Goal: Task Accomplishment & Management: Manage account settings

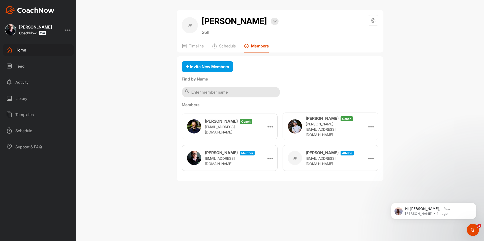
click at [56, 49] on div "Home" at bounding box center [38, 50] width 71 height 13
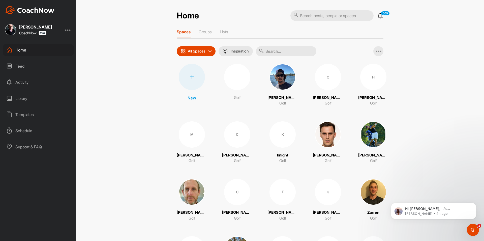
click at [196, 82] on div at bounding box center [192, 77] width 26 height 26
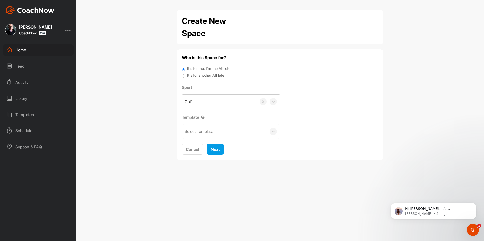
click at [199, 76] on label "It's for another Athlete" at bounding box center [205, 76] width 37 height 6
click at [185, 76] on input "It's for another Athlete" at bounding box center [183, 76] width 3 height 7
radio input "true"
click at [202, 76] on label "It's for another Athlete" at bounding box center [205, 76] width 37 height 6
click at [185, 76] on input "It's for another Athlete" at bounding box center [183, 76] width 3 height 7
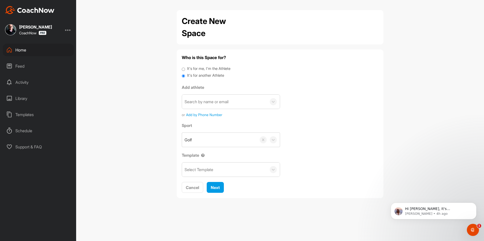
click at [208, 101] on div "Search by name or email" at bounding box center [206, 101] width 44 height 6
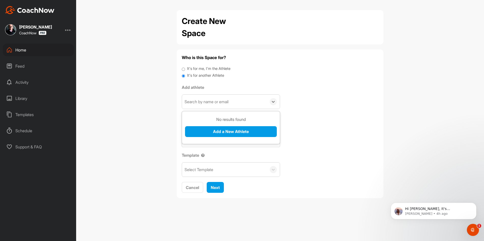
paste input "[EMAIL_ADDRESS][DOMAIN_NAME]"
type input "[EMAIL_ADDRESS][DOMAIN_NAME]"
click at [217, 135] on button "Add a New Athlete" at bounding box center [231, 131] width 92 height 11
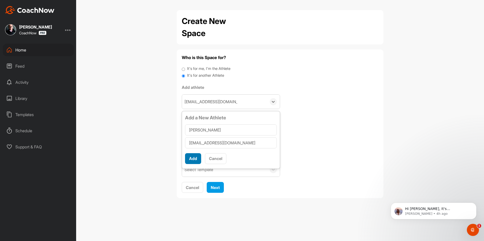
type input "[PERSON_NAME]"
click at [194, 155] on button "Add" at bounding box center [193, 158] width 16 height 11
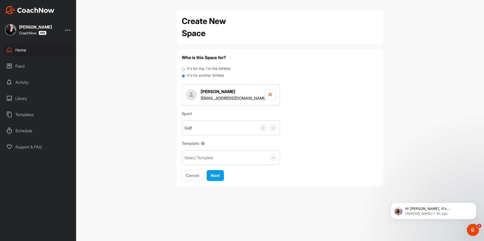
click at [209, 161] on div "Select Template" at bounding box center [224, 157] width 85 height 14
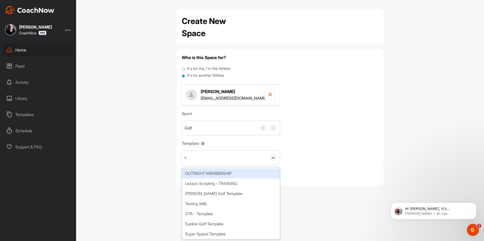
type input "tou"
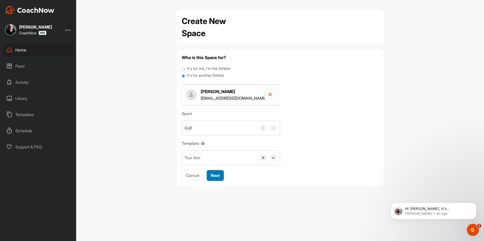
click at [220, 171] on button "Next" at bounding box center [215, 175] width 17 height 11
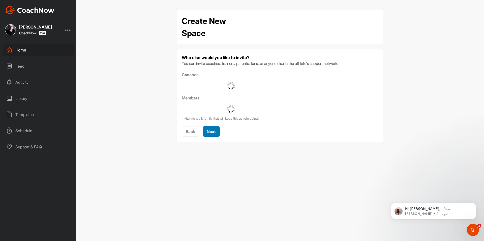
click at [217, 132] on button "Next" at bounding box center [210, 131] width 17 height 11
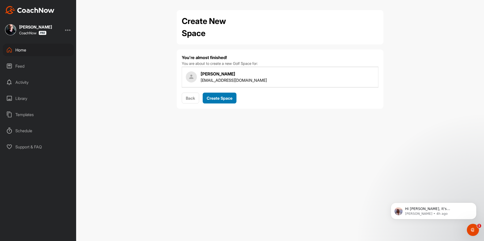
click at [218, 94] on button "Create Space" at bounding box center [219, 97] width 34 height 11
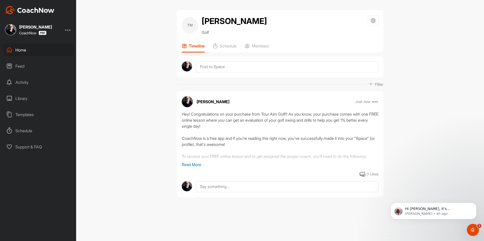
click at [42, 52] on div "Home" at bounding box center [38, 50] width 71 height 13
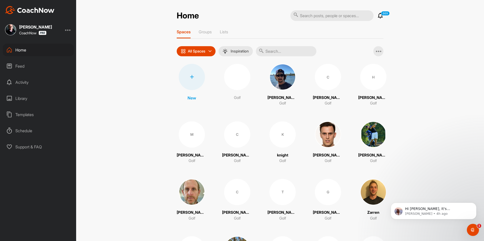
click at [192, 78] on div at bounding box center [192, 77] width 26 height 26
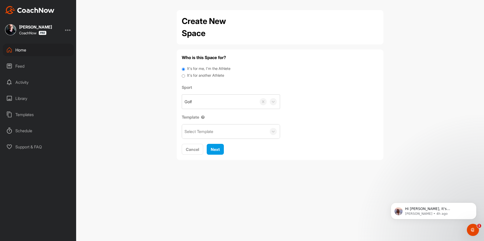
click at [209, 76] on label "It's for another Athlete" at bounding box center [205, 76] width 37 height 6
click at [185, 76] on input "It's for another Athlete" at bounding box center [183, 76] width 3 height 7
radio input "true"
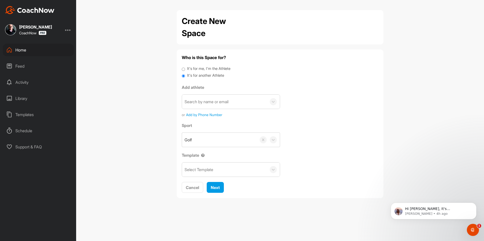
click at [211, 103] on div "Search by name or email" at bounding box center [206, 101] width 44 height 6
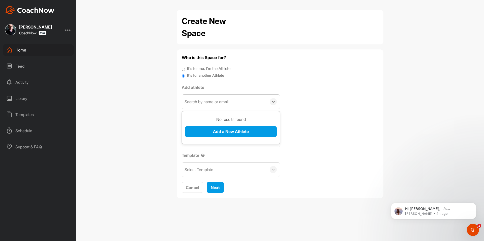
paste input "[EMAIL_ADDRESS][DOMAIN_NAME]"
type input "[EMAIL_ADDRESS][DOMAIN_NAME]"
click at [221, 131] on button "Add a New Athlete" at bounding box center [231, 131] width 92 height 11
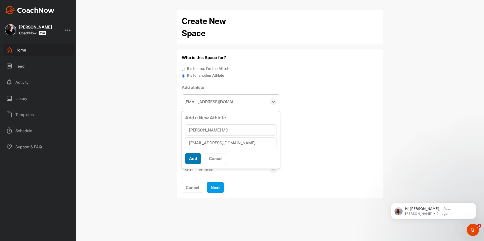
type input "[PERSON_NAME] MD"
click at [194, 157] on button "Add" at bounding box center [193, 158] width 16 height 11
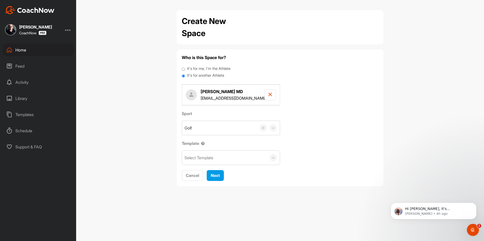
click at [216, 157] on div "Select Template" at bounding box center [224, 157] width 85 height 14
type input "tou"
click at [213, 176] on span "Next" at bounding box center [215, 175] width 9 height 5
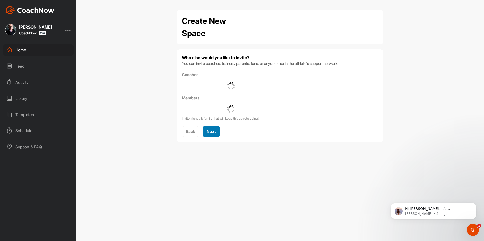
click at [216, 131] on button "Next" at bounding box center [210, 131] width 17 height 11
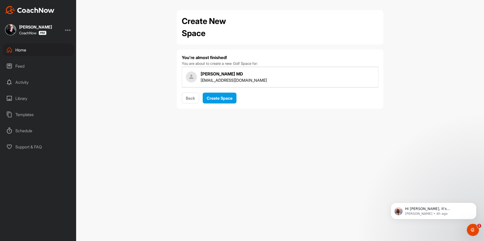
click at [225, 91] on div "You're almost finished! You are about to create a new Golf Space for: [PERSON_N…" at bounding box center [280, 78] width 196 height 49
click at [227, 97] on span "Create Space" at bounding box center [220, 97] width 26 height 5
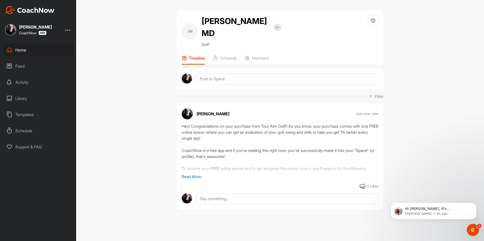
click at [21, 51] on div "Home" at bounding box center [38, 50] width 71 height 13
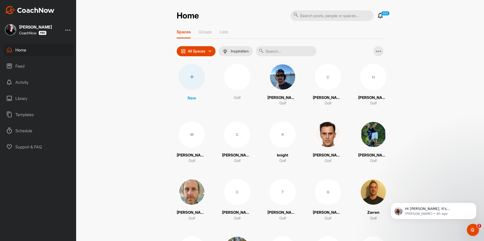
click at [187, 80] on div at bounding box center [192, 77] width 26 height 26
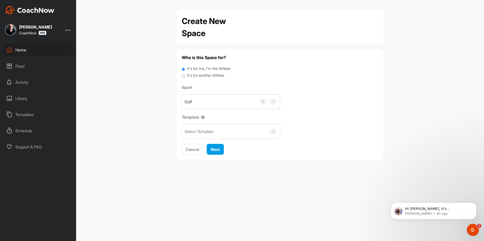
click at [202, 76] on label "It's for another Athlete" at bounding box center [205, 76] width 37 height 6
click at [185, 76] on input "It's for another Athlete" at bounding box center [183, 76] width 3 height 7
radio input "true"
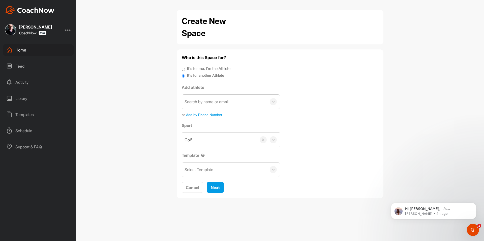
click at [207, 102] on div "Search by name or email" at bounding box center [206, 101] width 44 height 6
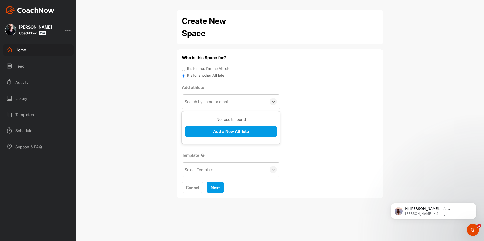
paste input "[EMAIL_ADDRESS][DOMAIN_NAME]"
type input "[EMAIL_ADDRESS][DOMAIN_NAME]"
click at [219, 131] on button "Add a New Athlete" at bounding box center [231, 131] width 92 height 11
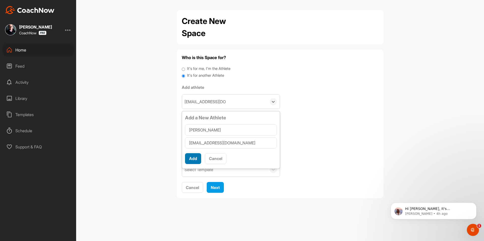
type input "[PERSON_NAME]"
click at [196, 160] on button "Add" at bounding box center [193, 158] width 16 height 11
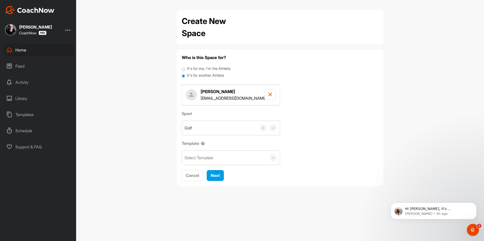
click at [206, 162] on div "Select Template" at bounding box center [224, 157] width 85 height 14
type input "tour"
click at [220, 174] on span "Next" at bounding box center [215, 175] width 9 height 5
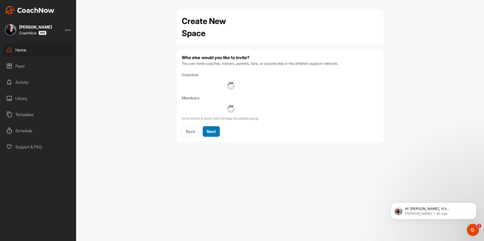
click at [216, 133] on span "Next" at bounding box center [211, 131] width 9 height 5
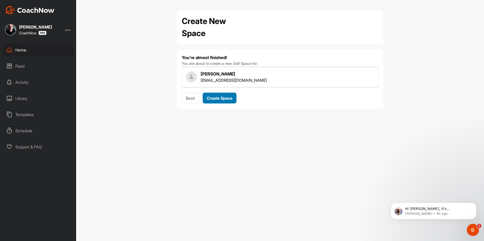
click at [221, 93] on button "Create Space" at bounding box center [219, 97] width 34 height 11
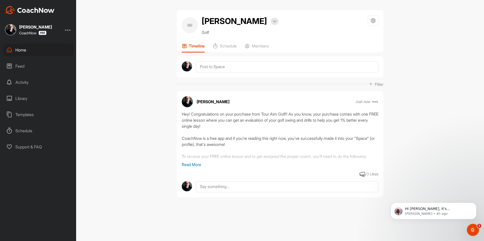
click at [45, 46] on div "Home" at bounding box center [38, 50] width 71 height 13
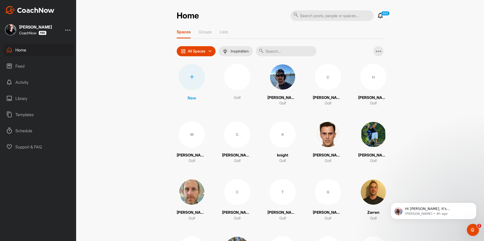
click at [195, 78] on div at bounding box center [192, 77] width 26 height 26
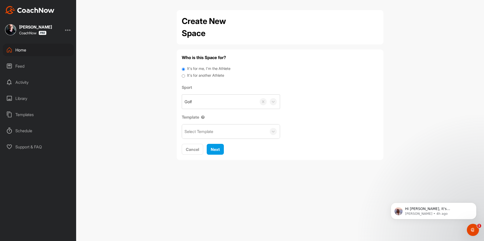
click at [200, 76] on label "It's for another Athlete" at bounding box center [205, 76] width 37 height 6
click at [185, 76] on input "It's for another Athlete" at bounding box center [183, 76] width 3 height 7
radio input "true"
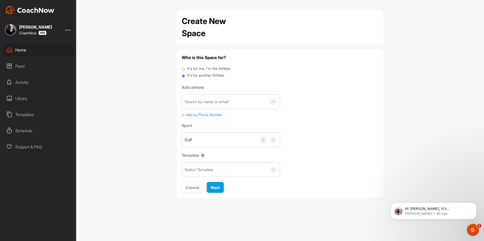
click at [202, 99] on div "Search by name or email" at bounding box center [206, 101] width 44 height 6
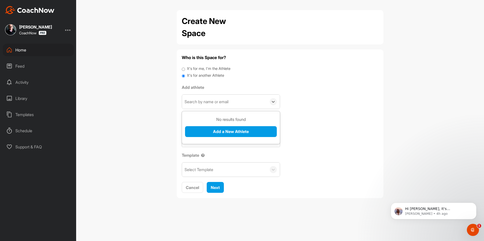
paste input "[PERSON_NAME][EMAIL_ADDRESS][PERSON_NAME][DOMAIN_NAME]"
type input "[PERSON_NAME][EMAIL_ADDRESS][PERSON_NAME][DOMAIN_NAME]"
click at [213, 133] on button "Add a New Athlete" at bounding box center [231, 131] width 92 height 11
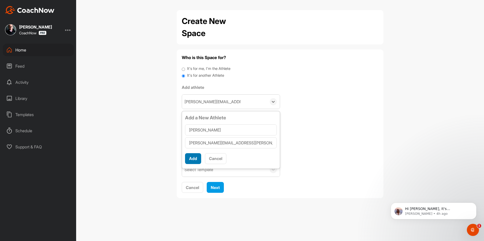
type input "[PERSON_NAME]"
click at [198, 159] on button "Add" at bounding box center [193, 158] width 16 height 11
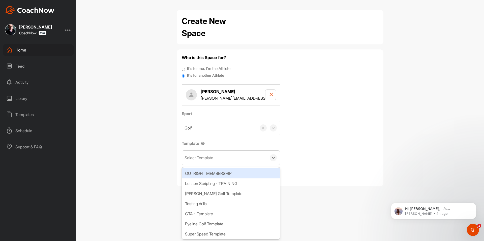
click at [211, 158] on div "Select Template" at bounding box center [198, 157] width 29 height 6
type input "wat"
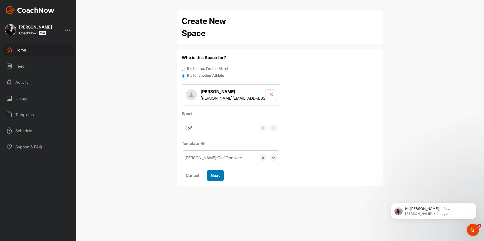
click at [214, 175] on span "Next" at bounding box center [215, 175] width 9 height 5
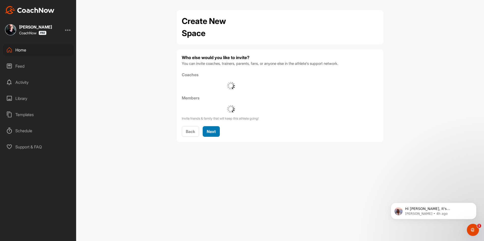
click at [210, 129] on span "Next" at bounding box center [211, 131] width 9 height 5
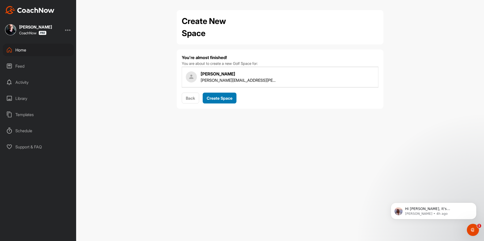
click at [225, 101] on button "Create Space" at bounding box center [219, 97] width 34 height 11
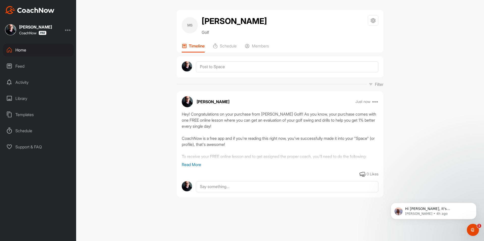
click at [54, 51] on div "Home" at bounding box center [38, 50] width 71 height 13
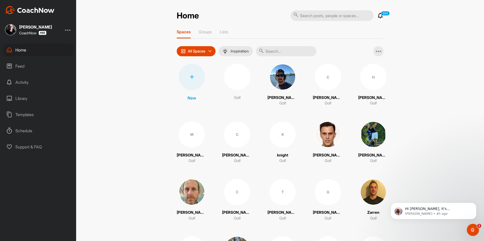
click at [191, 77] on icon at bounding box center [192, 77] width 4 height 4
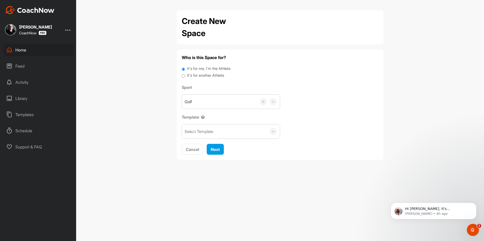
click at [195, 74] on label "It's for another Athlete" at bounding box center [205, 76] width 37 height 6
click at [185, 74] on input "It's for another Athlete" at bounding box center [183, 76] width 3 height 7
radio input "true"
click at [202, 76] on label "It's for another Athlete" at bounding box center [205, 76] width 37 height 6
click at [185, 76] on input "It's for another Athlete" at bounding box center [183, 76] width 3 height 7
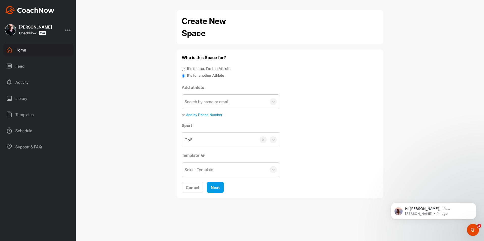
click at [204, 101] on div "Search by name or email" at bounding box center [206, 101] width 44 height 6
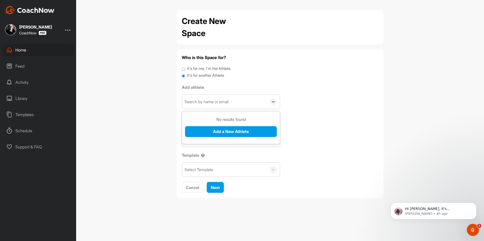
paste input "[EMAIL_ADDRESS][DOMAIN_NAME]"
type input "[EMAIL_ADDRESS][DOMAIN_NAME]"
click at [208, 129] on button "Add a New Athlete" at bounding box center [231, 131] width 92 height 11
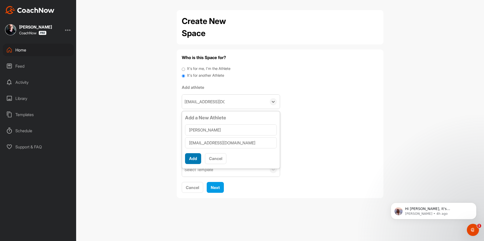
type input "[PERSON_NAME]"
click at [193, 157] on button "Add" at bounding box center [193, 158] width 16 height 11
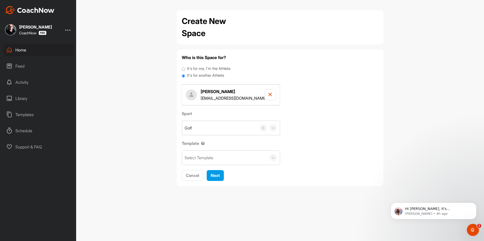
click at [208, 158] on div "Select Template" at bounding box center [198, 157] width 29 height 6
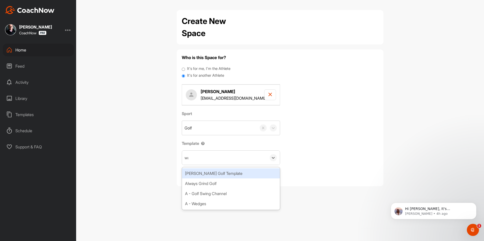
type input "wat"
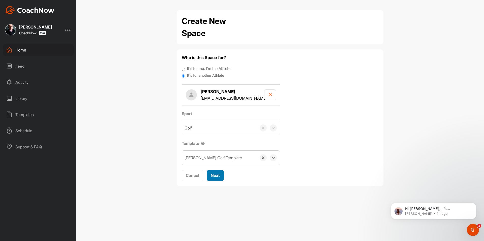
click at [219, 173] on span "Next" at bounding box center [215, 175] width 9 height 5
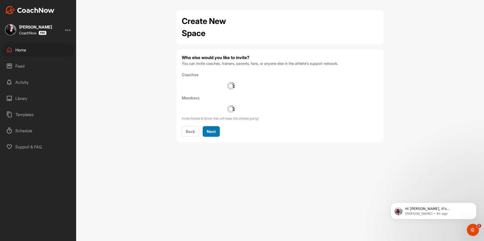
click at [208, 131] on span "Next" at bounding box center [211, 131] width 9 height 5
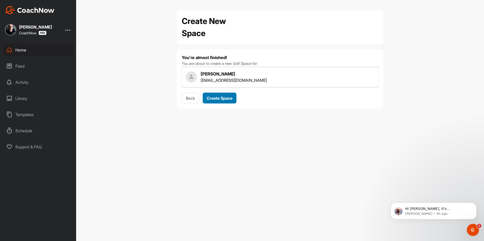
click at [228, 99] on span "Create Space" at bounding box center [220, 97] width 26 height 5
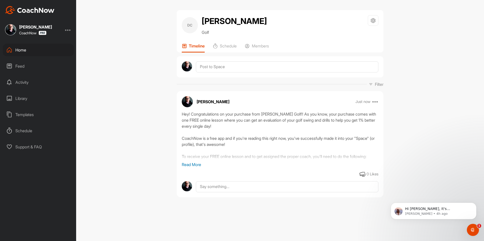
click at [36, 50] on div "Home" at bounding box center [38, 50] width 71 height 13
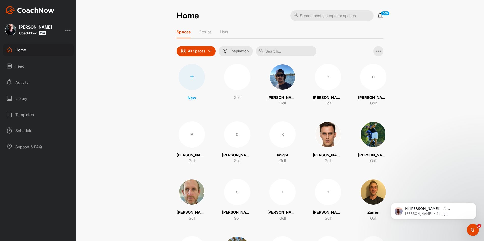
click at [202, 82] on div "New" at bounding box center [192, 82] width 26 height 37
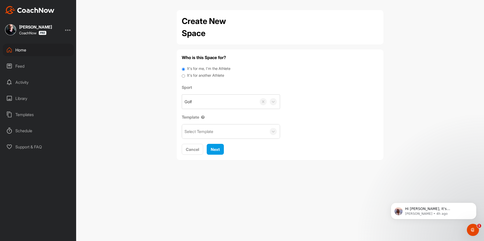
click at [207, 76] on label "It's for another Athlete" at bounding box center [205, 76] width 37 height 6
click at [185, 76] on input "It's for another Athlete" at bounding box center [183, 76] width 3 height 7
radio input "true"
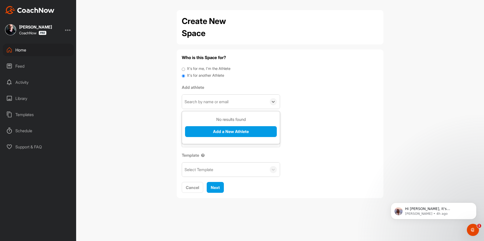
click at [206, 100] on div "Search by name or email" at bounding box center [206, 101] width 44 height 6
paste input "[EMAIL_ADDRESS][DOMAIN_NAME]"
type input "[EMAIL_ADDRESS][DOMAIN_NAME]"
click at [216, 135] on button "Add a New Athlete" at bounding box center [231, 131] width 92 height 11
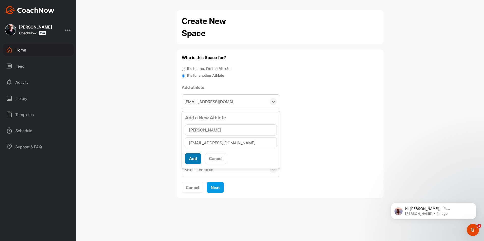
type input "[PERSON_NAME]"
click at [195, 159] on button "Add" at bounding box center [193, 158] width 16 height 11
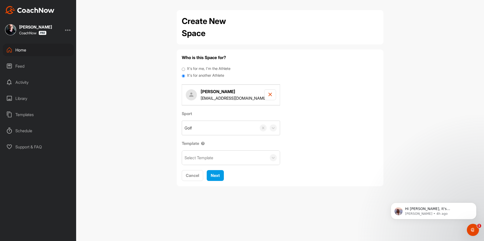
click at [219, 157] on div "Select Template" at bounding box center [224, 157] width 85 height 14
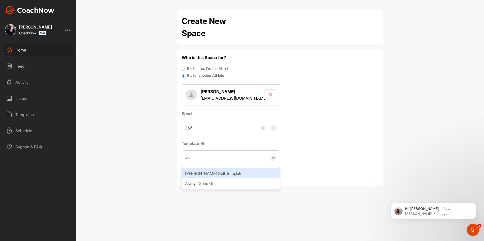
type input "wat"
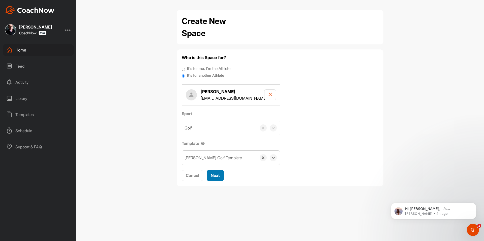
click at [219, 177] on span "Next" at bounding box center [215, 175] width 9 height 5
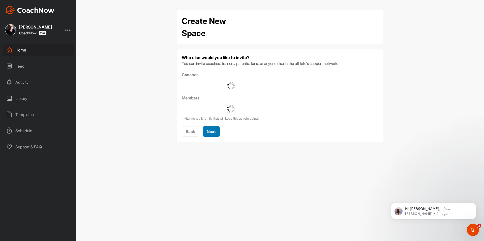
click at [215, 130] on span "Next" at bounding box center [211, 131] width 9 height 5
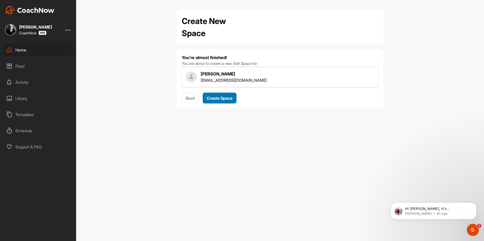
click at [228, 100] on div "Create Space" at bounding box center [220, 98] width 26 height 6
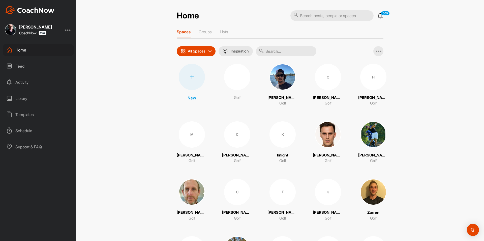
click at [274, 47] on input "text" at bounding box center [286, 51] width 60 height 10
paste input "[PERSON_NAME]"
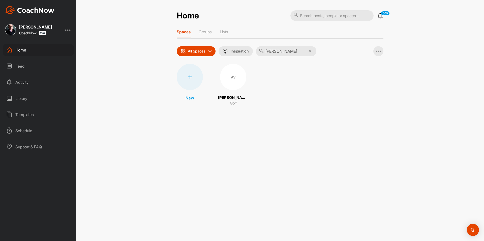
type input "[PERSON_NAME]"
